Goal: Information Seeking & Learning: Learn about a topic

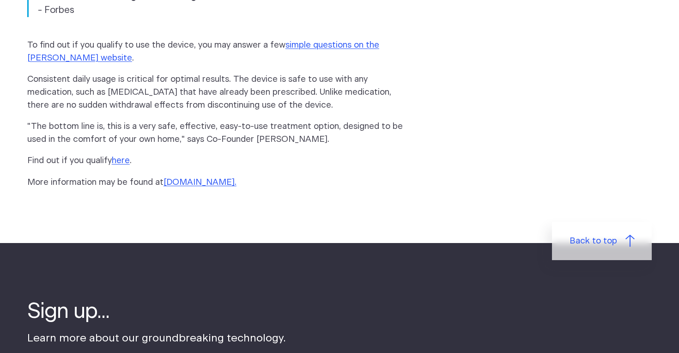
scroll to position [1378, 0]
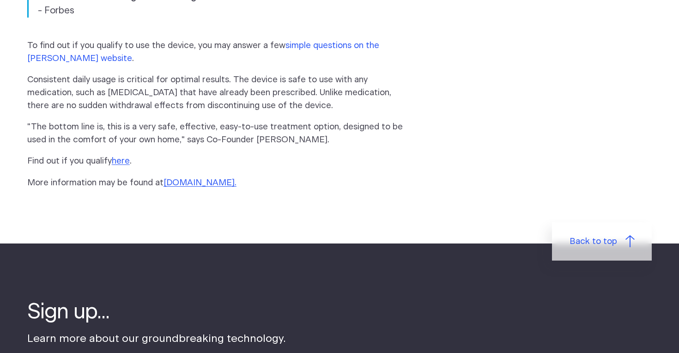
click at [36, 41] on link "simple questions on the Fisher Wallace website" at bounding box center [203, 52] width 352 height 22
click at [125, 157] on link "here" at bounding box center [121, 161] width 18 height 9
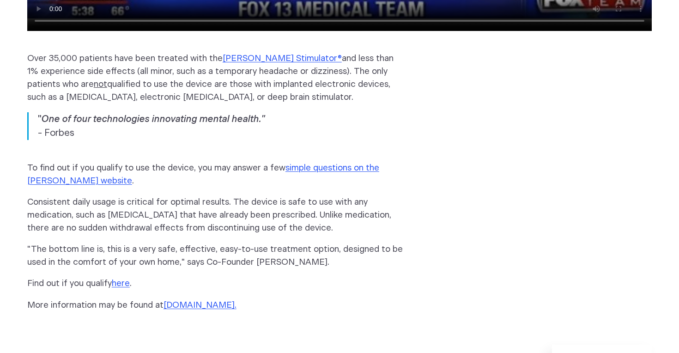
scroll to position [1264, 0]
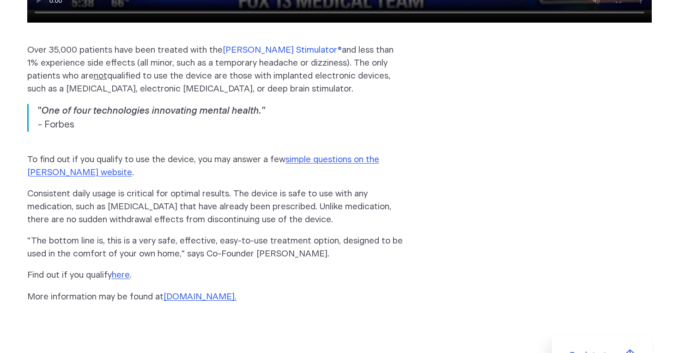
click at [277, 46] on link "Fisher Wallace Stimulator®" at bounding box center [282, 50] width 119 height 9
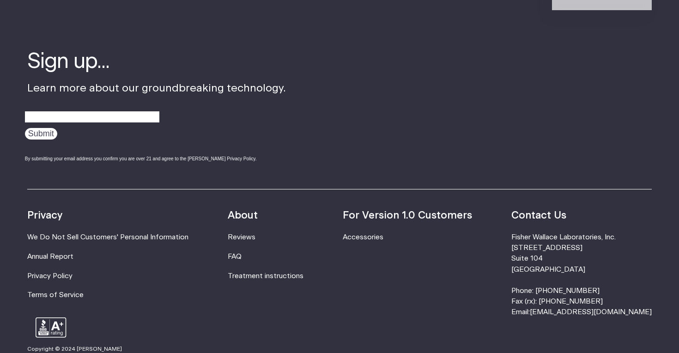
scroll to position [218, 0]
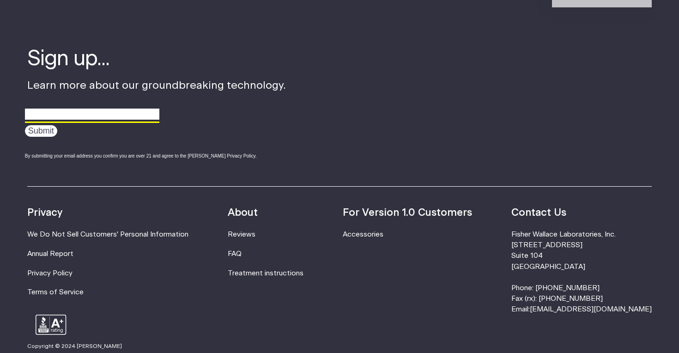
click at [71, 121] on input "email" at bounding box center [92, 114] width 134 height 14
type input "mattsmith-13@hotmail.co.uk"
click at [50, 132] on input "Submit" at bounding box center [41, 131] width 32 height 12
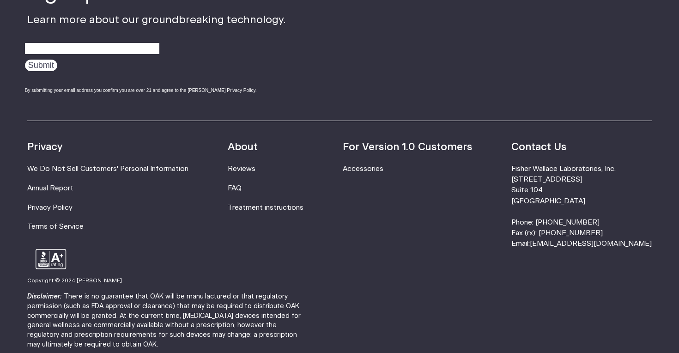
scroll to position [286, 0]
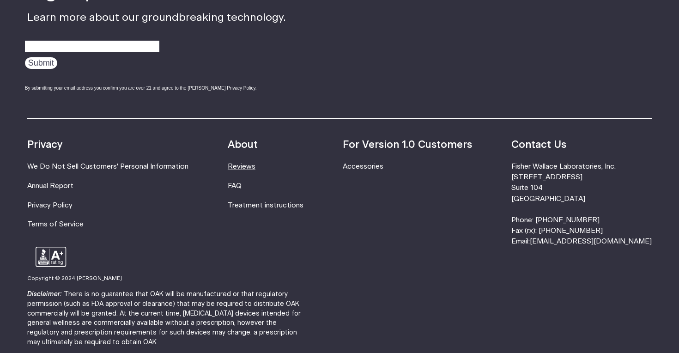
click at [255, 164] on link "Reviews" at bounding box center [242, 166] width 28 height 7
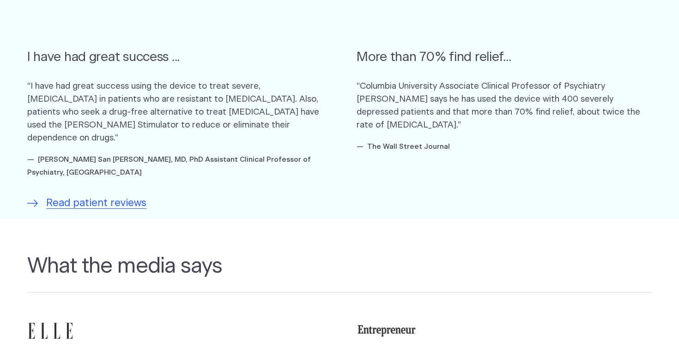
scroll to position [609, 0]
click at [61, 198] on span "Read patient reviews" at bounding box center [96, 203] width 100 height 15
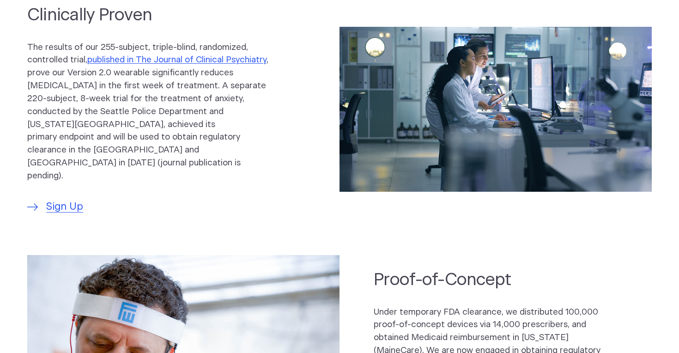
scroll to position [486, 0]
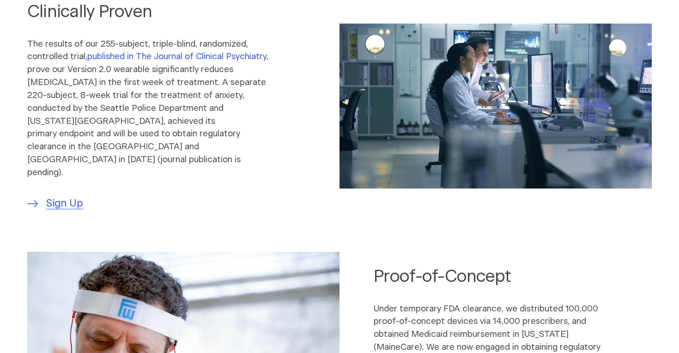
click at [87, 61] on link "published in The Journal of Clinical Psychiatry" at bounding box center [176, 56] width 179 height 9
click at [8, 98] on section "Clinically Proven The results of our 255-subject, triple-blind, randomized, con…" at bounding box center [339, 106] width 679 height 228
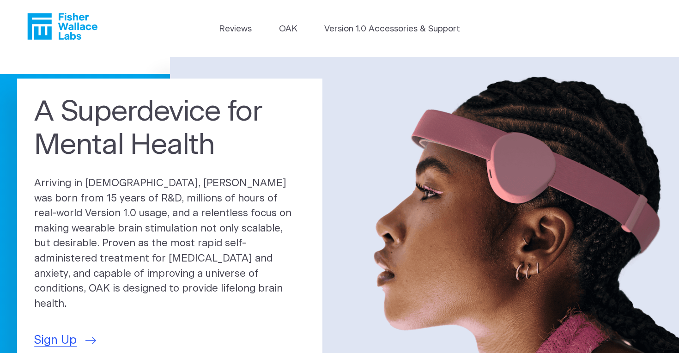
scroll to position [0, 0]
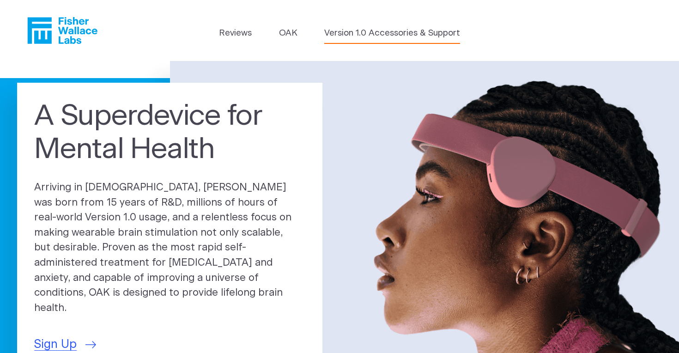
click at [361, 36] on link "Version 1.0 Accessories & Support" at bounding box center [392, 33] width 136 height 13
